Goal: Check status: Check status

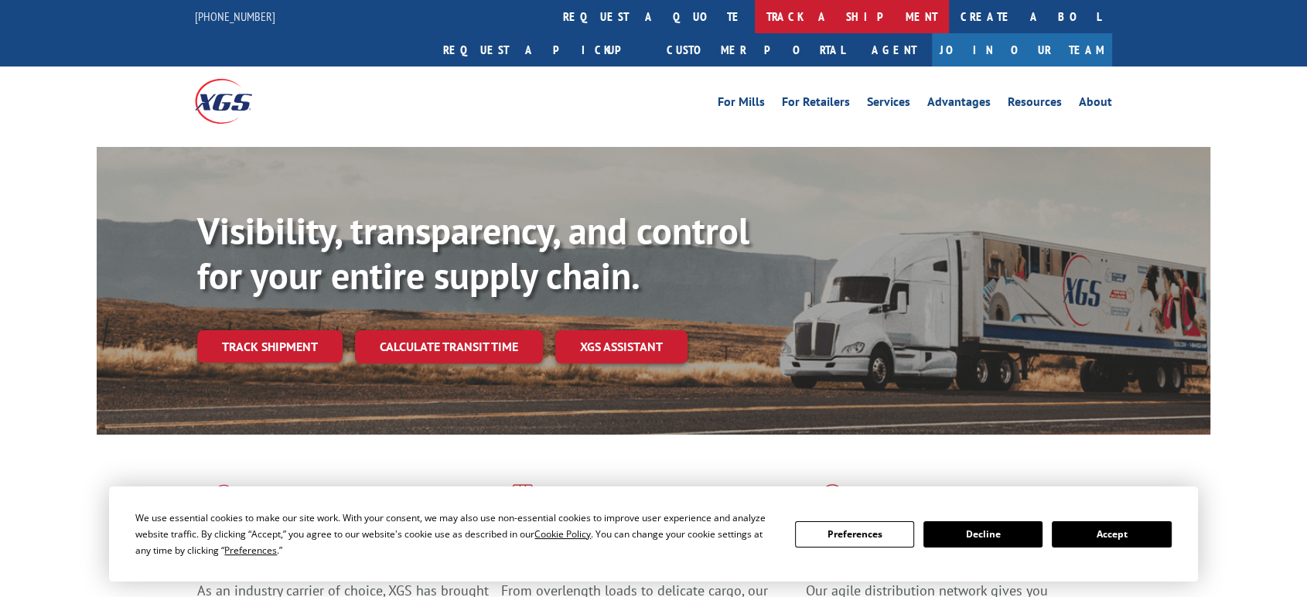
click at [755, 15] on link "track a shipment" at bounding box center [852, 16] width 194 height 33
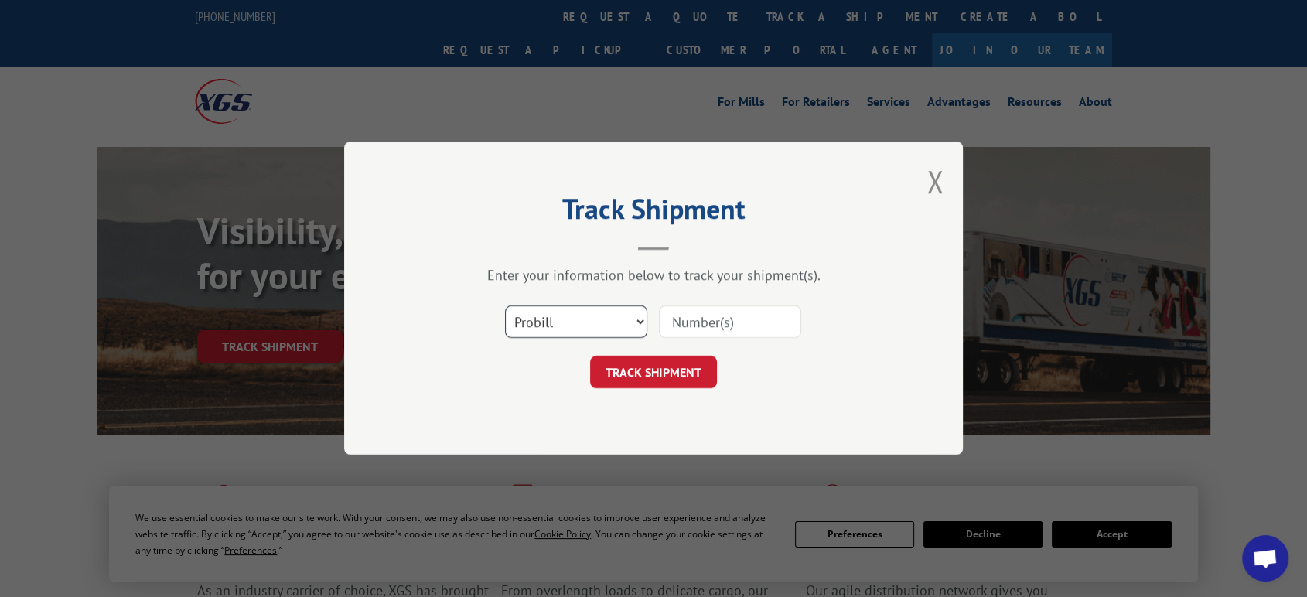
click at [576, 320] on select "Select category... Probill BOL PO" at bounding box center [576, 322] width 142 height 32
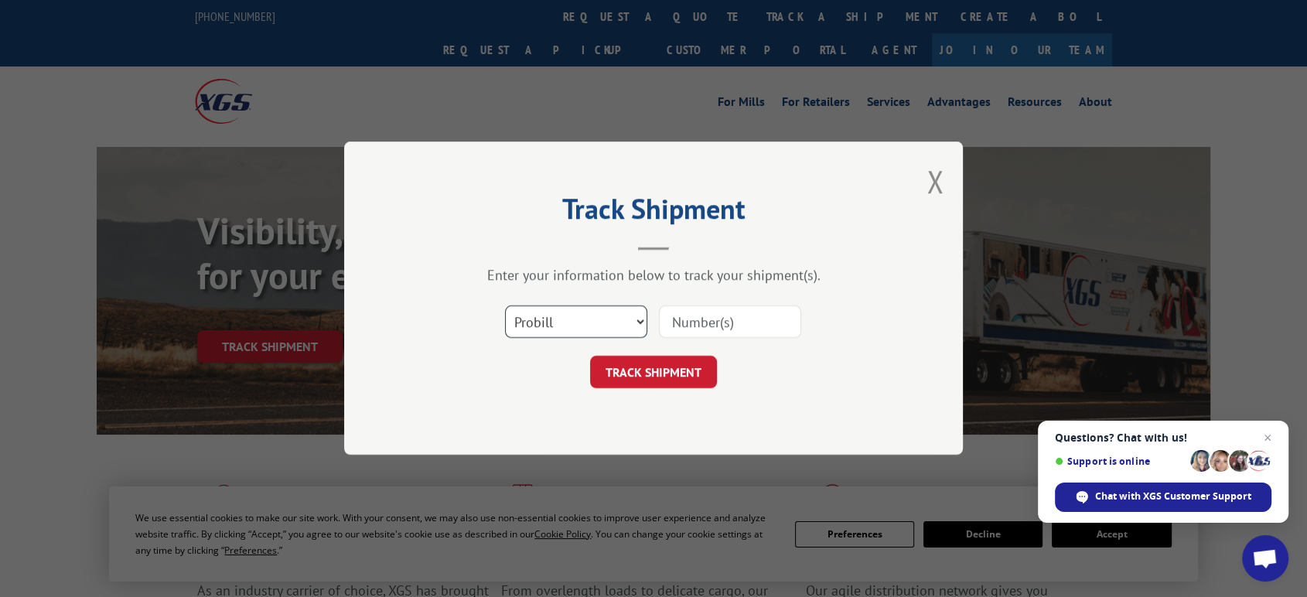
select select "po"
click at [505, 306] on select "Select category... Probill BOL PO" at bounding box center [576, 322] width 142 height 32
click at [716, 316] on input at bounding box center [730, 322] width 142 height 32
type input "06522783"
click button "TRACK SHIPMENT" at bounding box center [653, 373] width 127 height 32
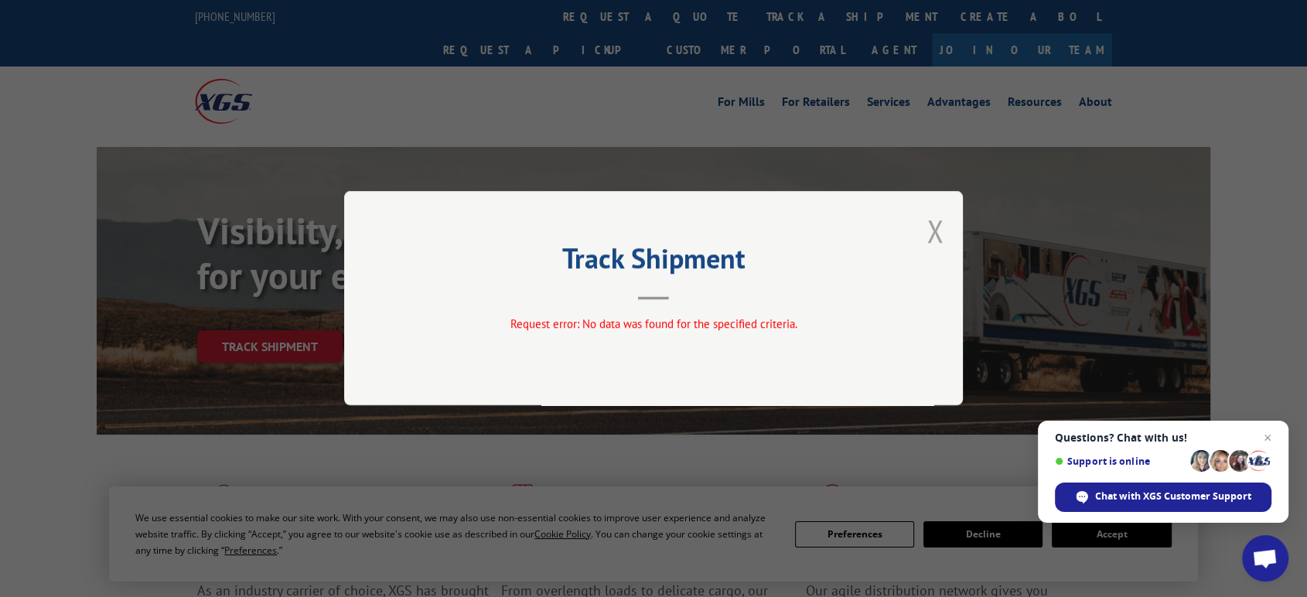
click at [930, 231] on button "Close modal" at bounding box center [935, 230] width 17 height 41
